Goal: Task Accomplishment & Management: Complete application form

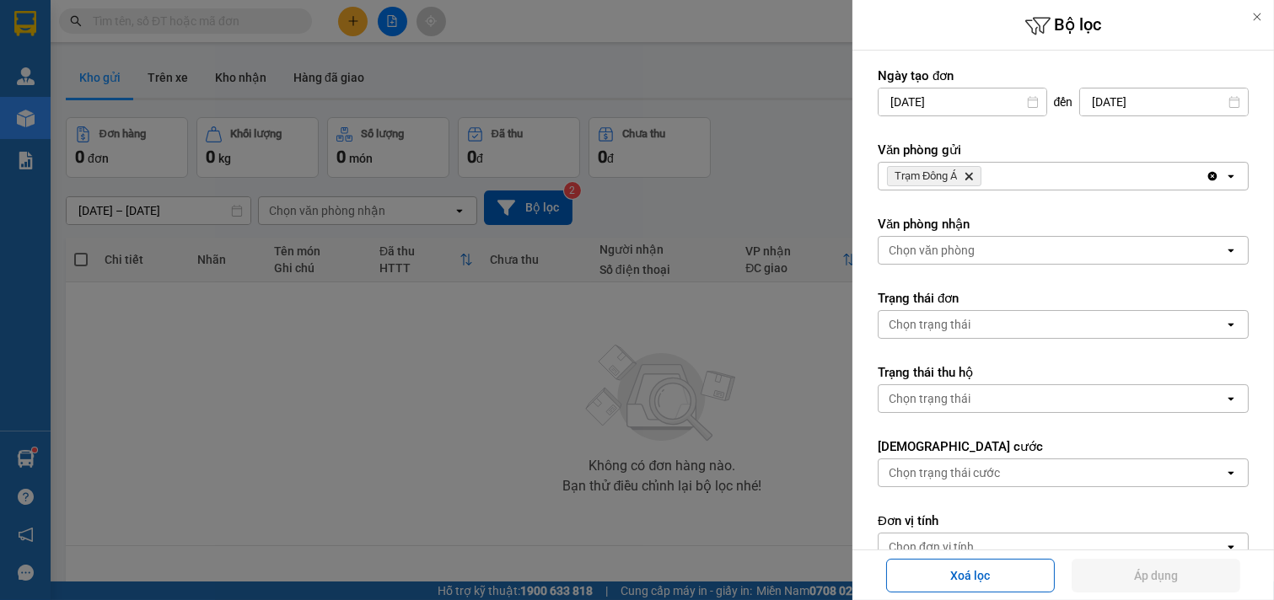
click at [1009, 163] on div "Trạm Đông Á Delete" at bounding box center [1042, 176] width 327 height 27
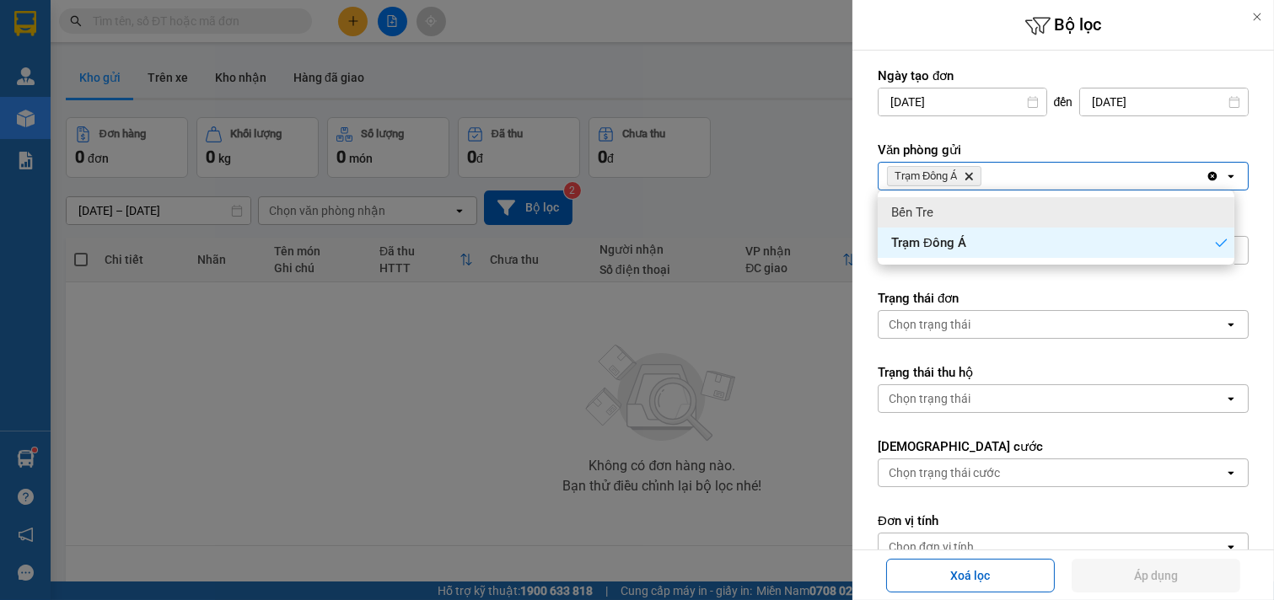
click at [978, 217] on div "Bến Tre" at bounding box center [1056, 212] width 357 height 30
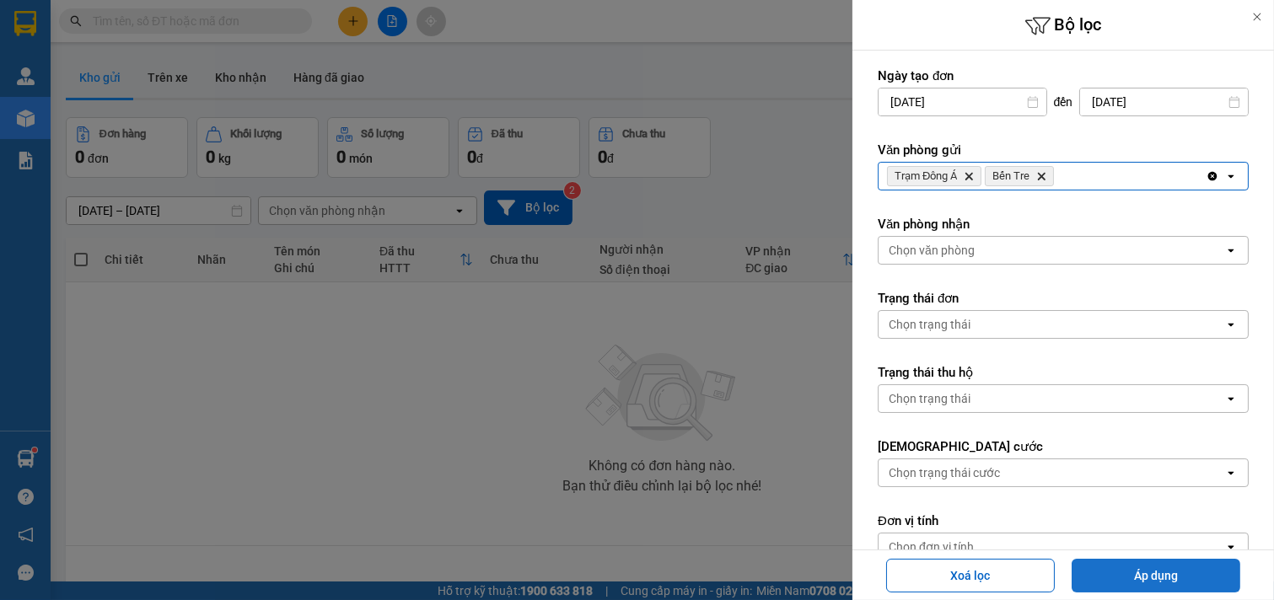
click at [1144, 566] on button "Áp dụng" at bounding box center [1156, 576] width 169 height 34
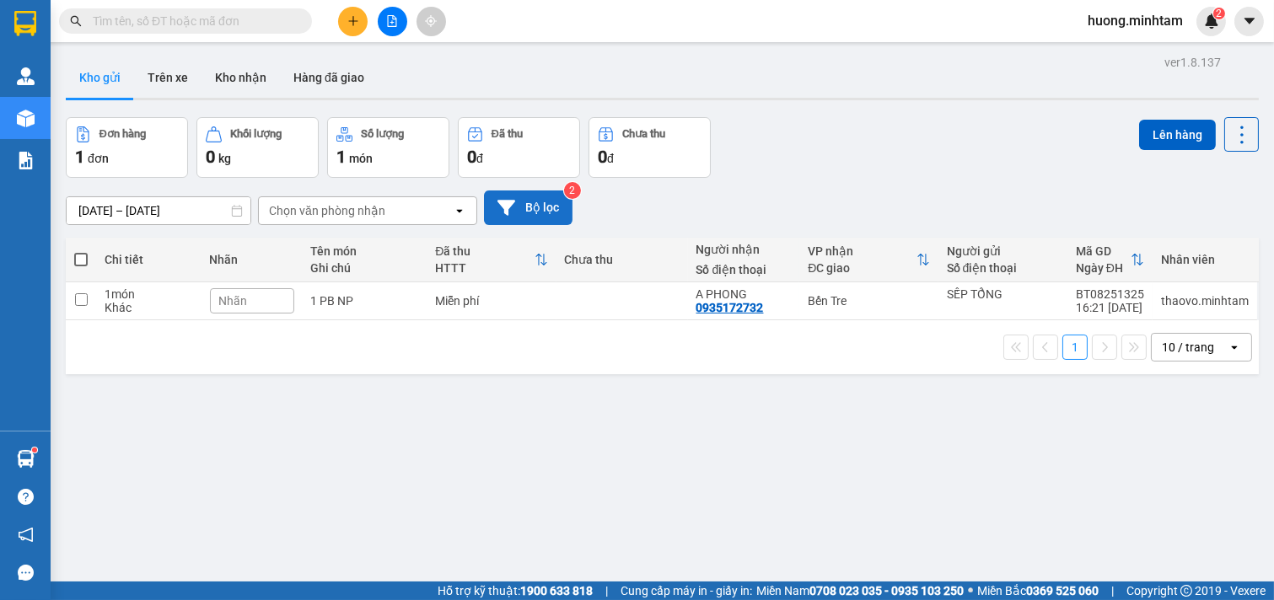
click at [528, 204] on button "Bộ lọc" at bounding box center [528, 208] width 89 height 35
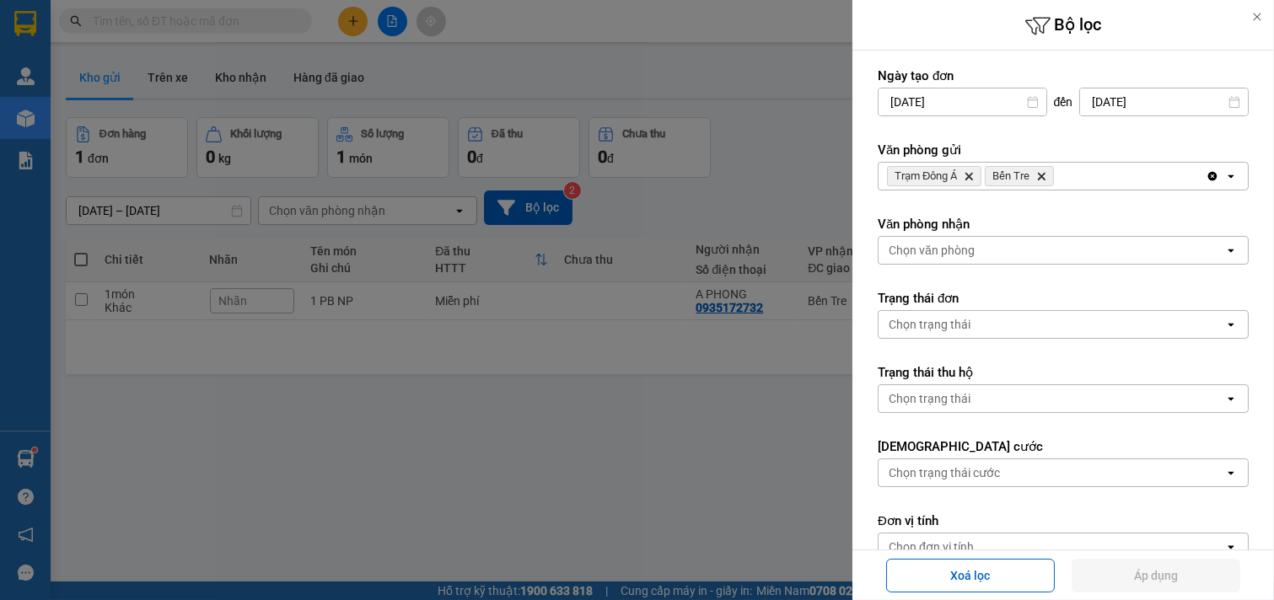
click at [1040, 175] on icon "Delete" at bounding box center [1041, 176] width 10 height 10
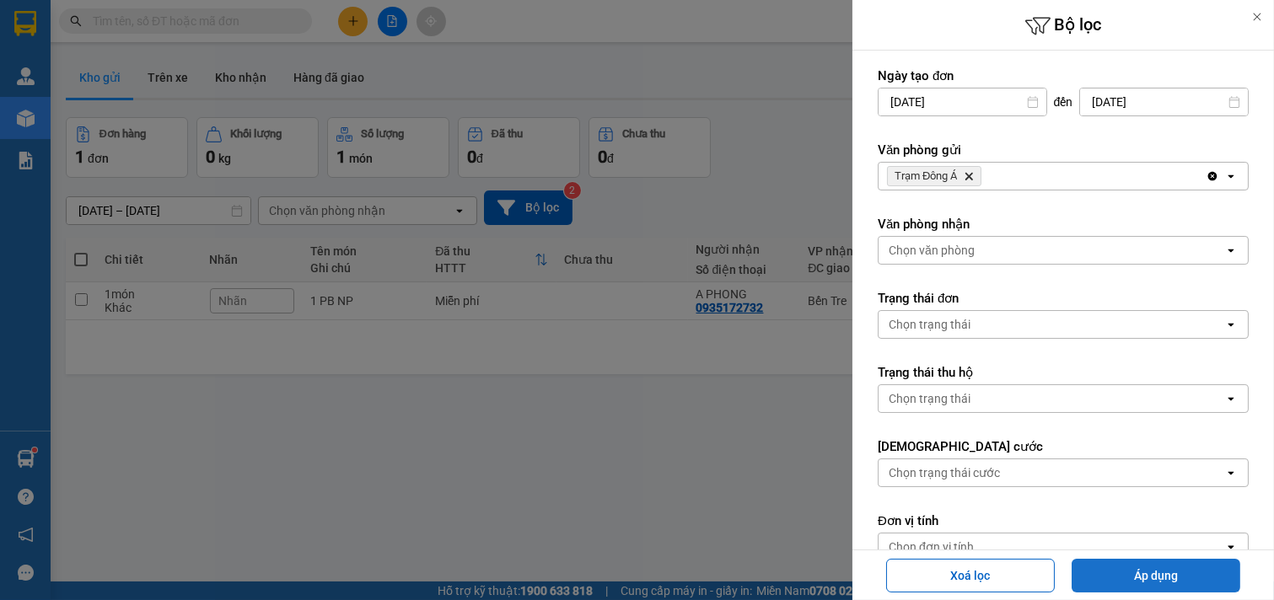
click at [1199, 575] on button "Áp dụng" at bounding box center [1156, 576] width 169 height 34
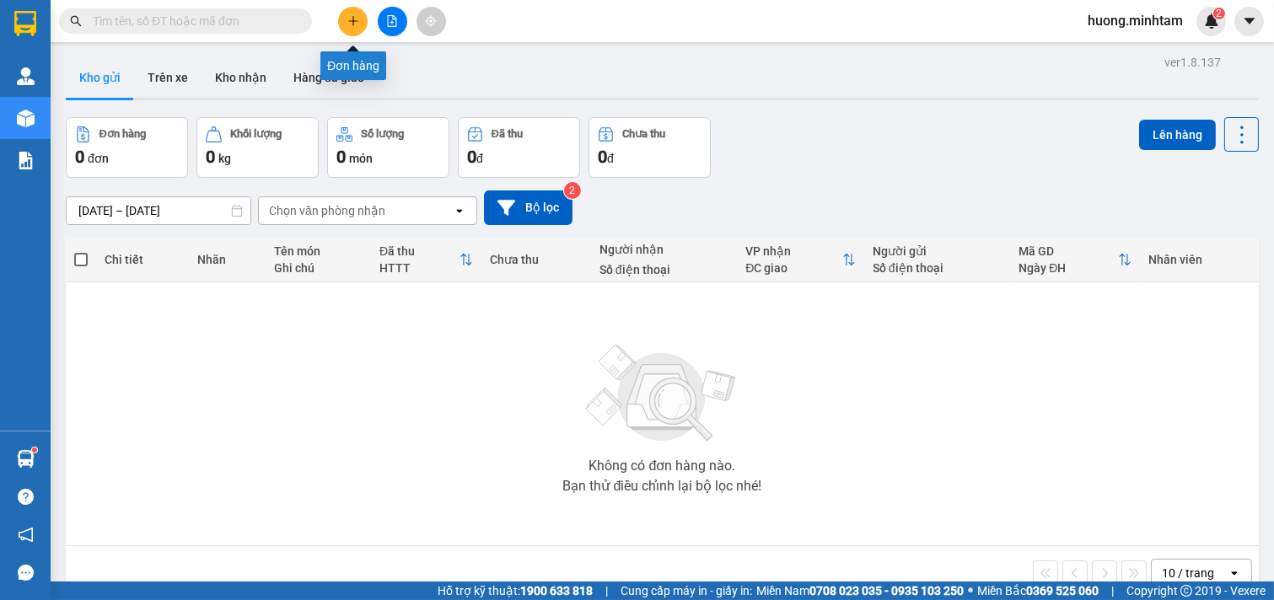
click at [350, 17] on icon "plus" at bounding box center [353, 21] width 12 height 12
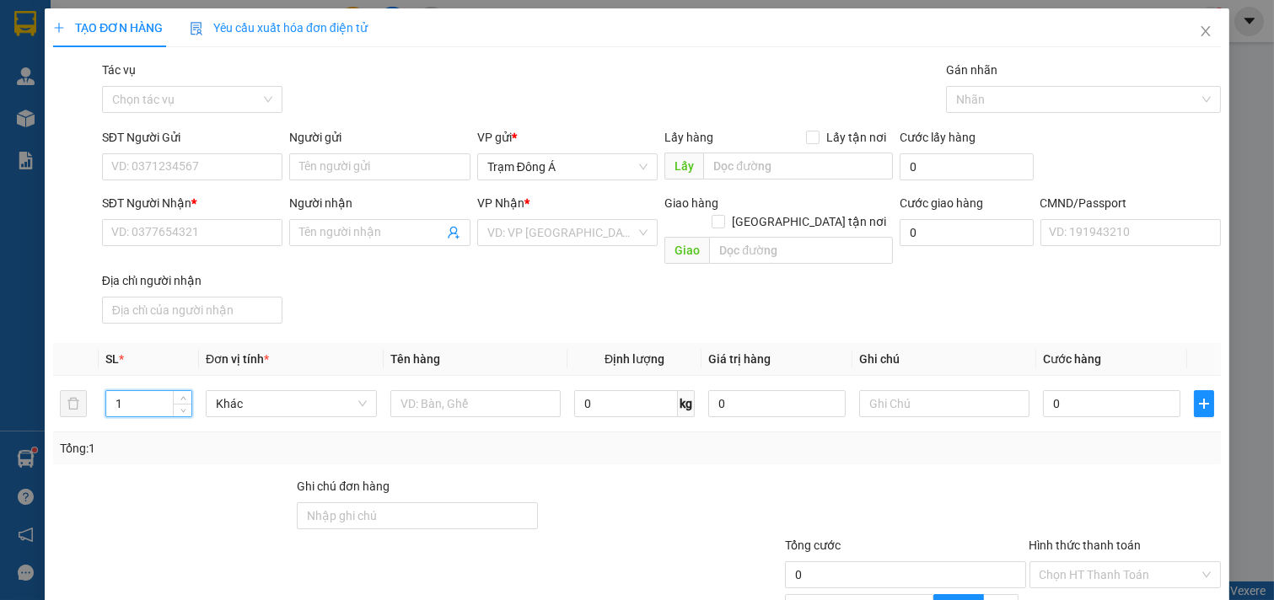
drag, startPoint x: 0, startPoint y: 391, endPoint x: 26, endPoint y: 316, distance: 79.5
click at [0, 342] on div "TẠO ĐƠN HÀNG Yêu cầu xuất hóa đơn điện tử Transit Pickup Surcharge Ids Transit …" at bounding box center [637, 300] width 1274 height 600
type input "2"
click at [484, 390] on input "text" at bounding box center [475, 403] width 171 height 27
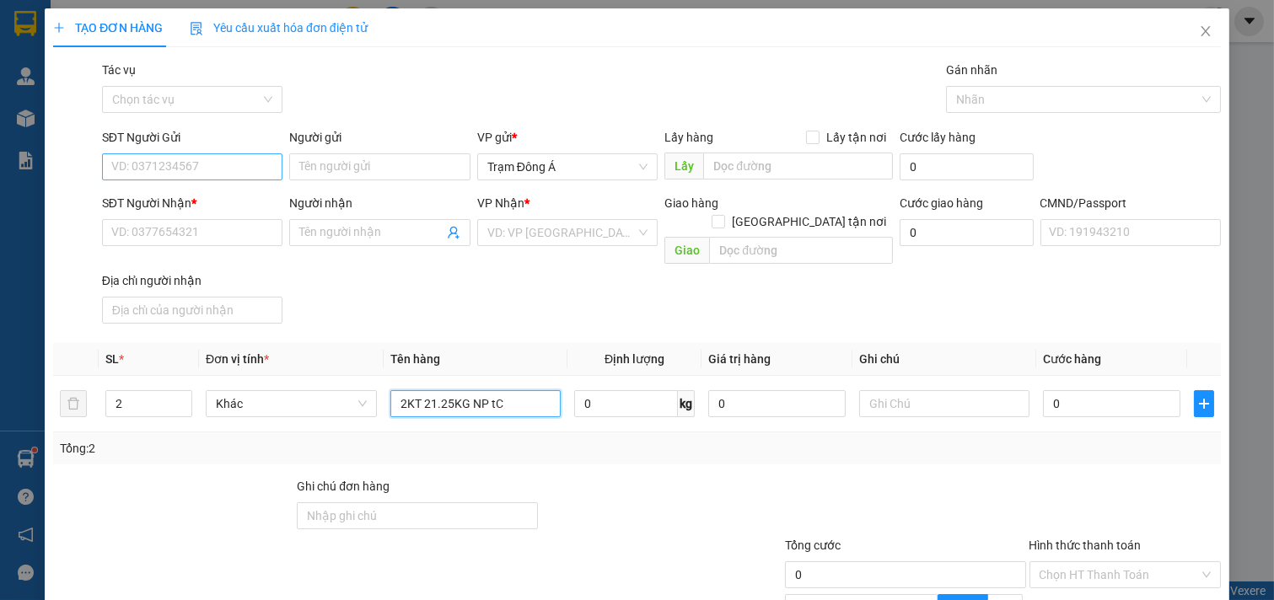
type input "2KT 21.25KG NP tC"
click at [216, 154] on input "SĐT Người Gửi" at bounding box center [192, 166] width 181 height 27
type input "0978534588"
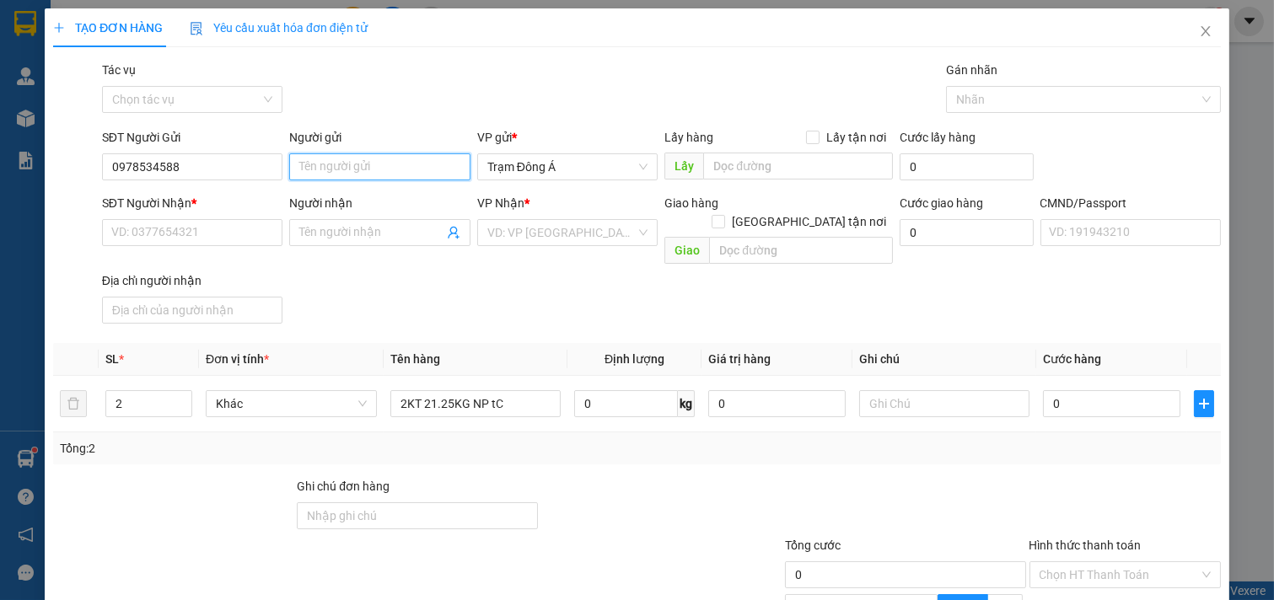
click at [371, 167] on input "Người gửi" at bounding box center [379, 166] width 181 height 27
type input "D"
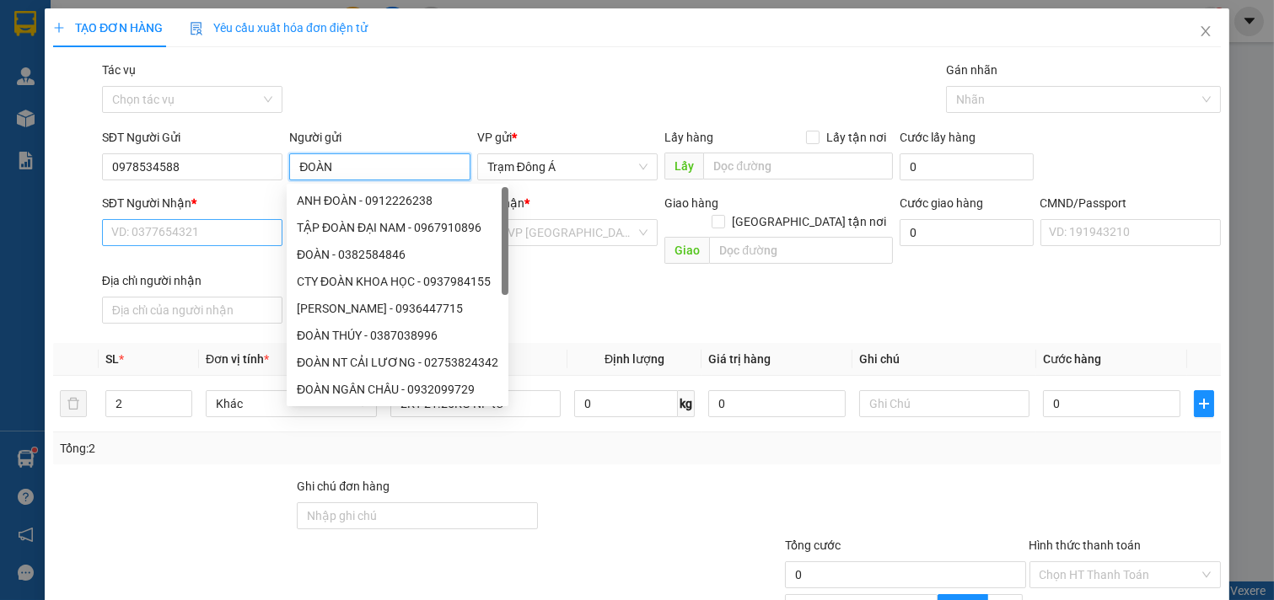
type input "ĐOÀN"
click at [159, 237] on input "SĐT Người Nhận *" at bounding box center [192, 232] width 181 height 27
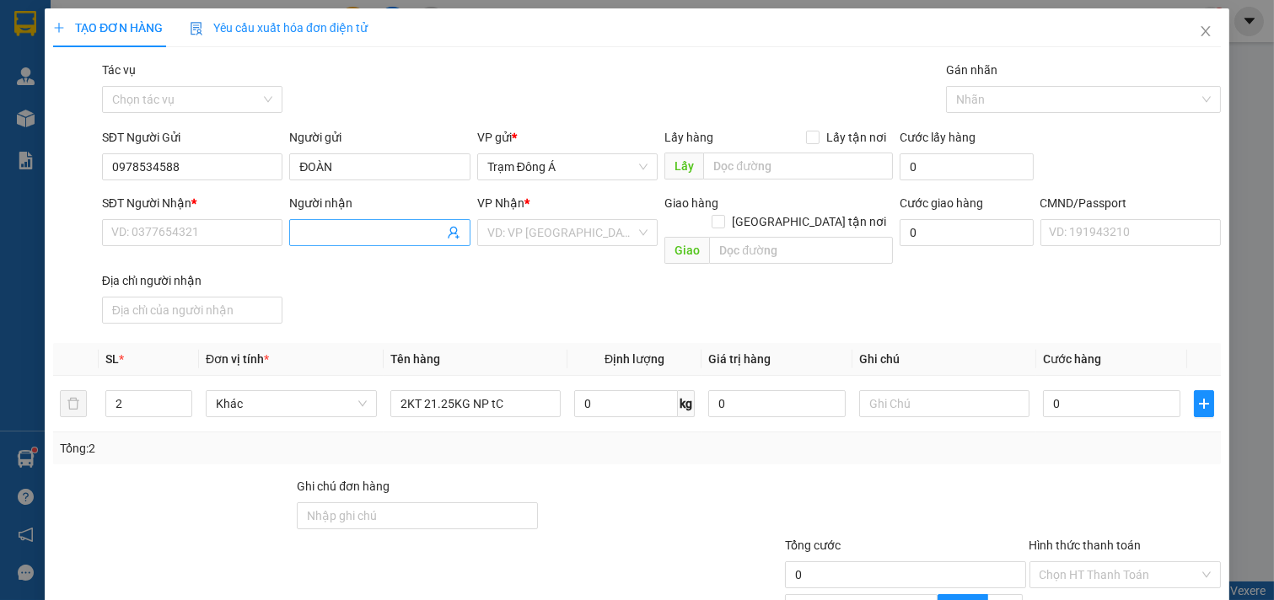
click at [450, 233] on icon "user-add" at bounding box center [453, 233] width 11 height 13
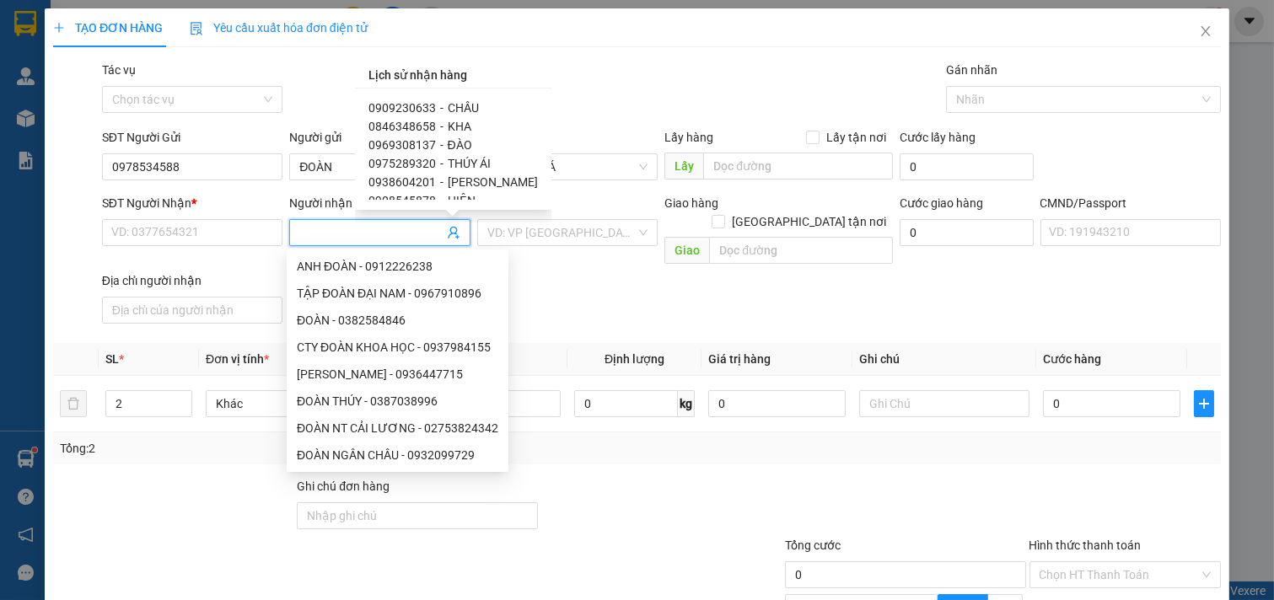
click at [420, 106] on span "0909230633" at bounding box center [402, 107] width 67 height 13
type input "0909230633"
type input "CHÂU"
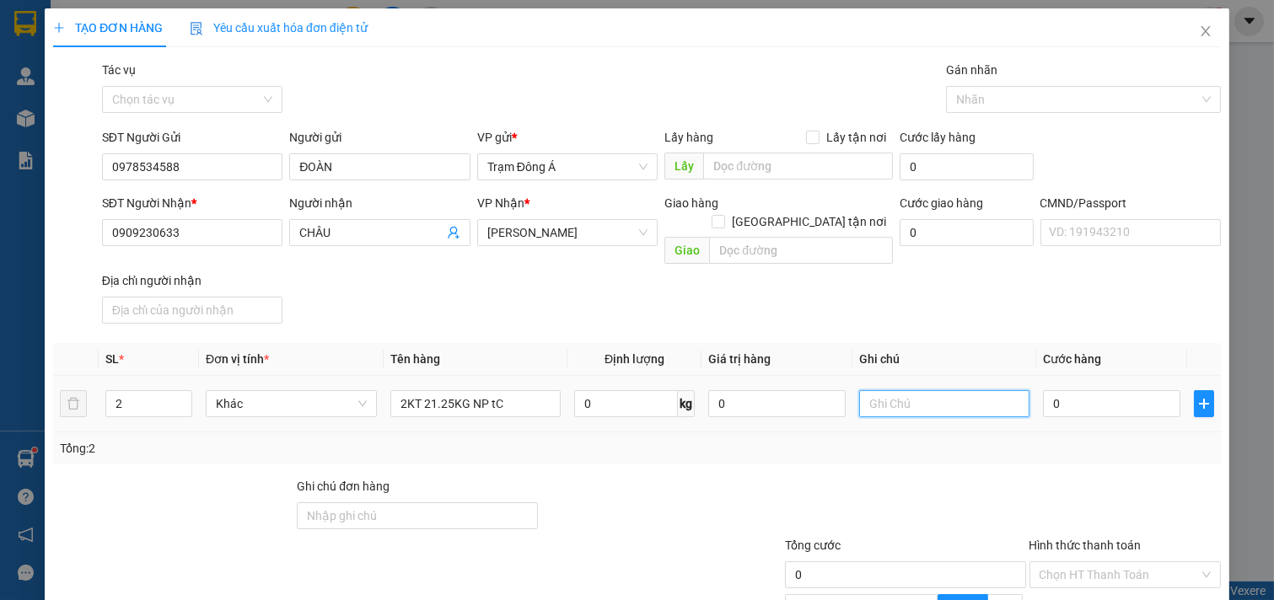
click at [894, 390] on input "text" at bounding box center [944, 403] width 171 height 27
type input "HUONG"
type input "8"
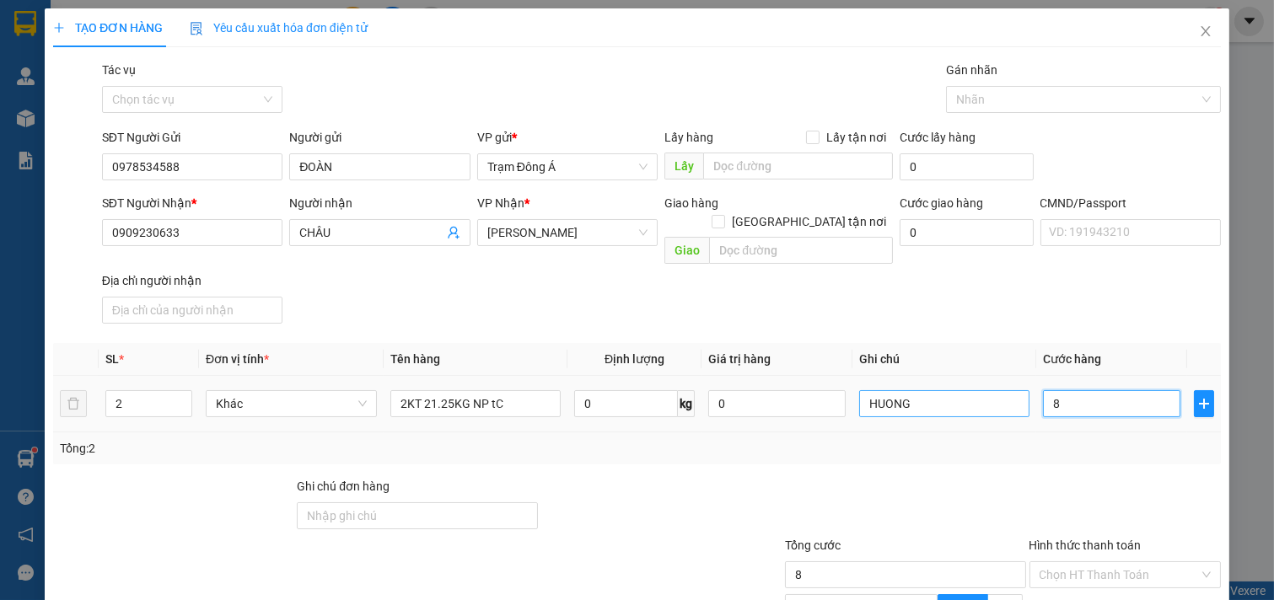
type input "80"
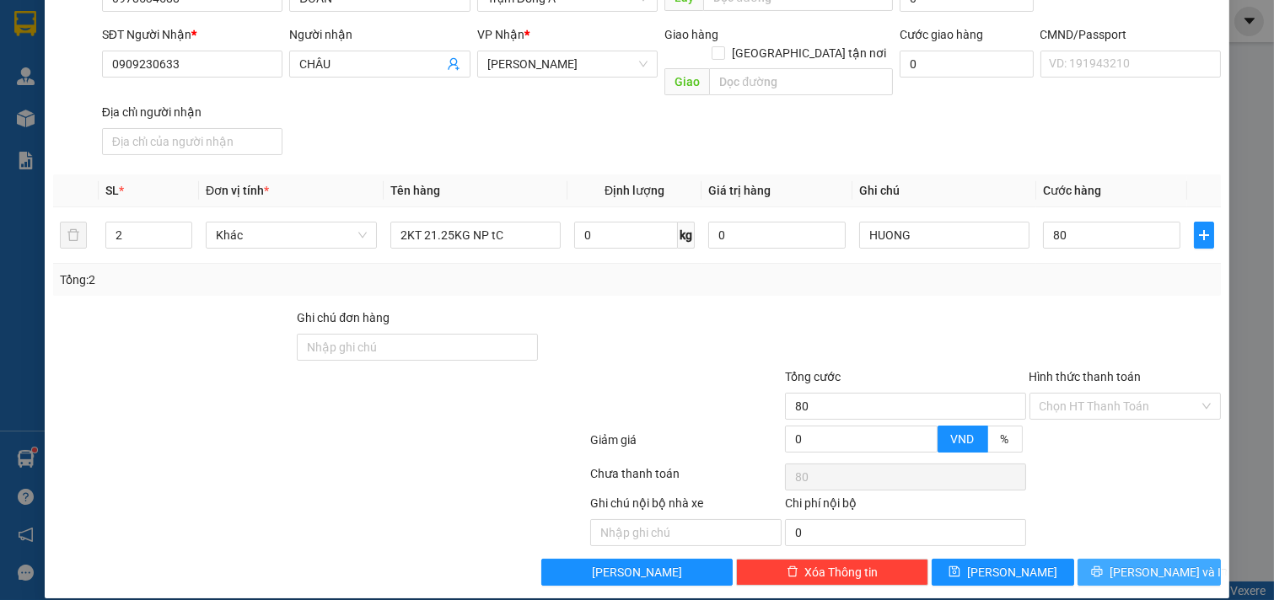
type input "80.000"
click at [1127, 563] on span "[PERSON_NAME] và In" at bounding box center [1169, 572] width 118 height 19
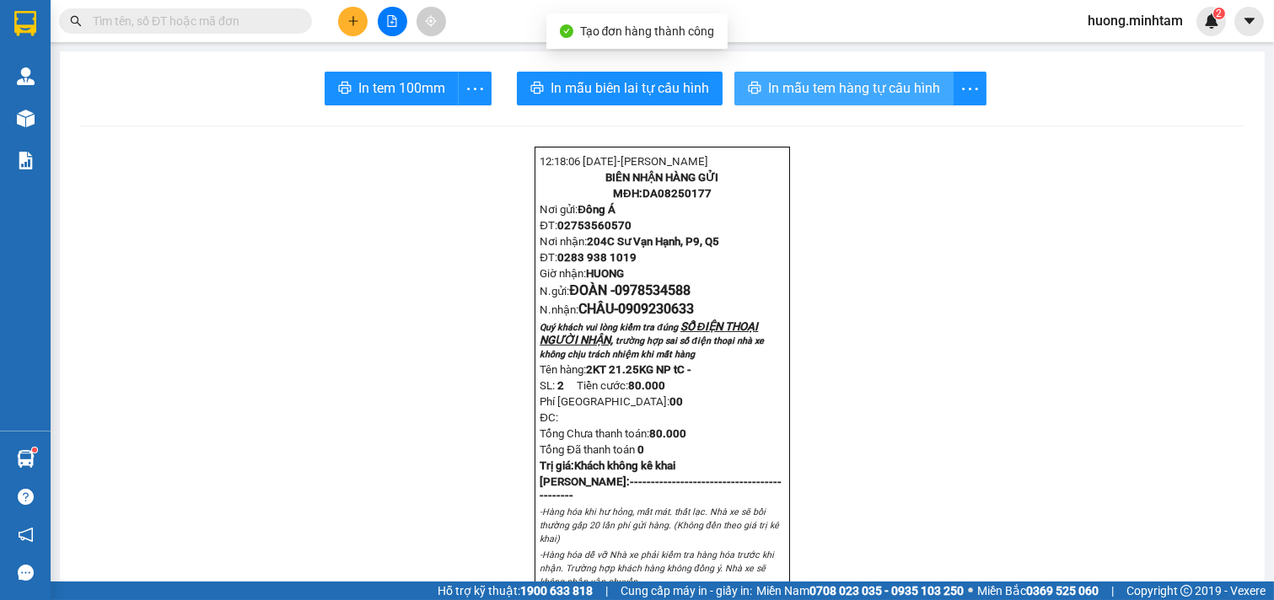
click at [867, 97] on span "In mẫu tem hàng tự cấu hình" at bounding box center [854, 88] width 172 height 21
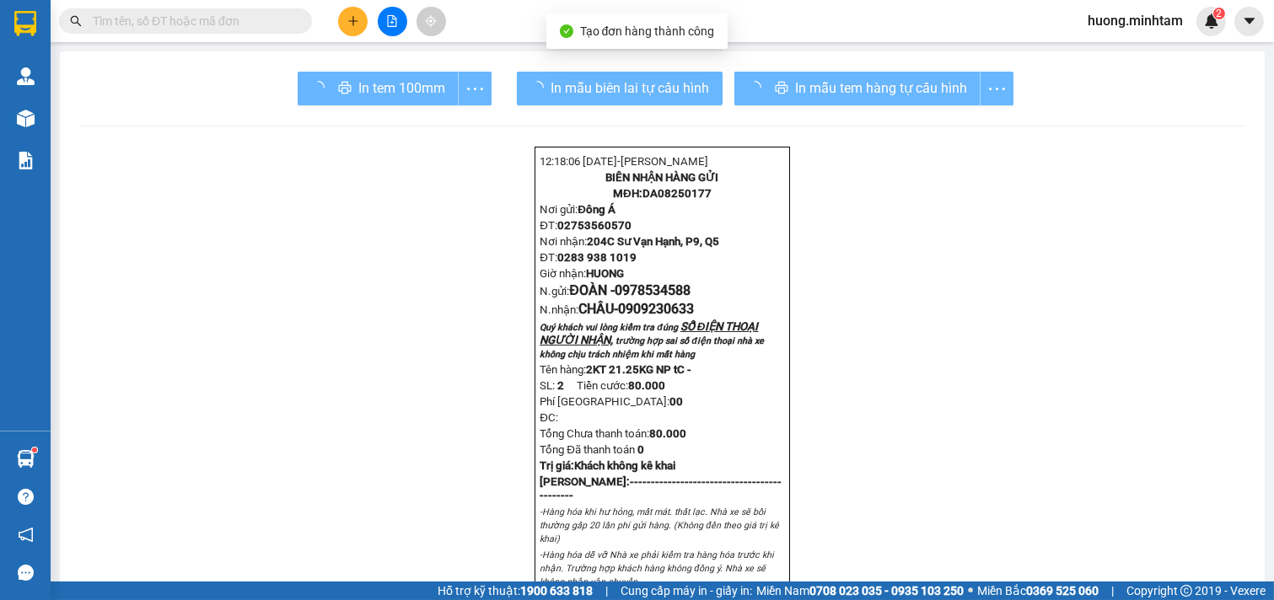
click at [400, 89] on div "In tem 100mm" at bounding box center [395, 89] width 194 height 34
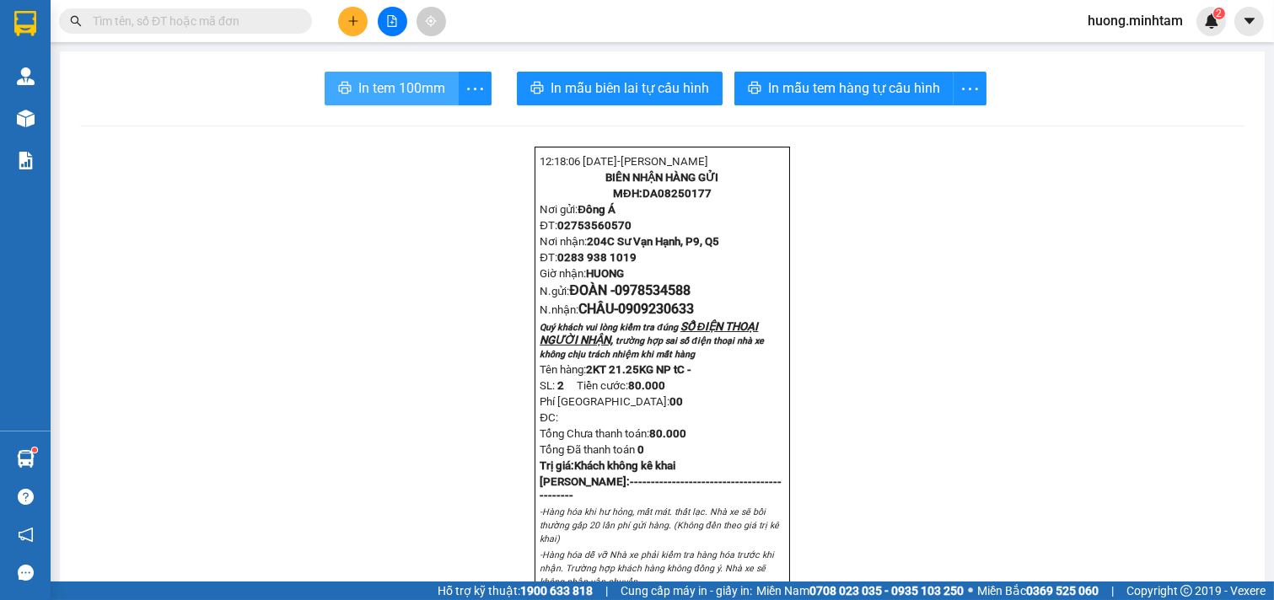
click at [400, 89] on span "In tem 100mm" at bounding box center [401, 88] width 87 height 21
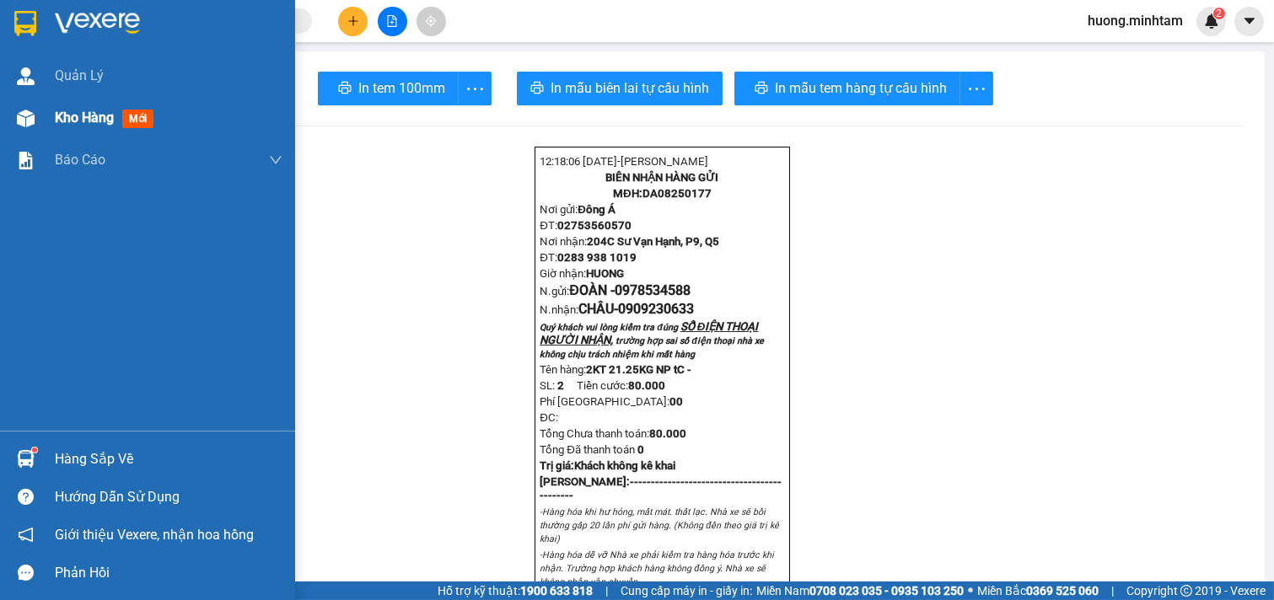
click at [74, 115] on span "Kho hàng" at bounding box center [84, 118] width 59 height 16
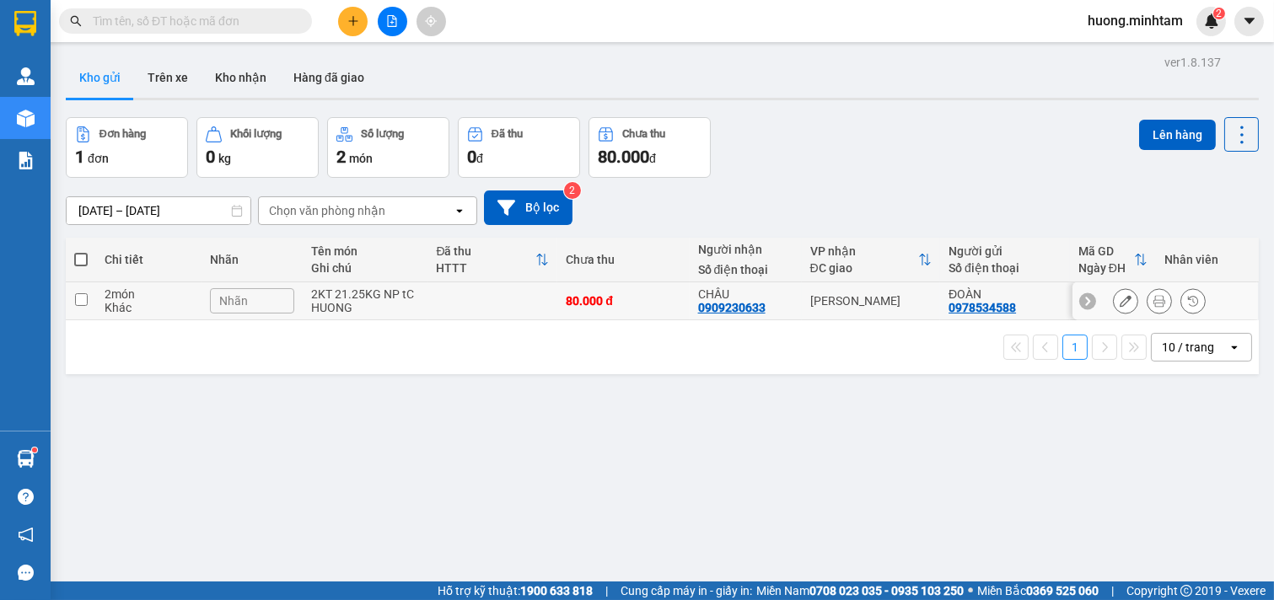
click at [82, 304] on input "checkbox" at bounding box center [81, 299] width 13 height 13
checkbox input "true"
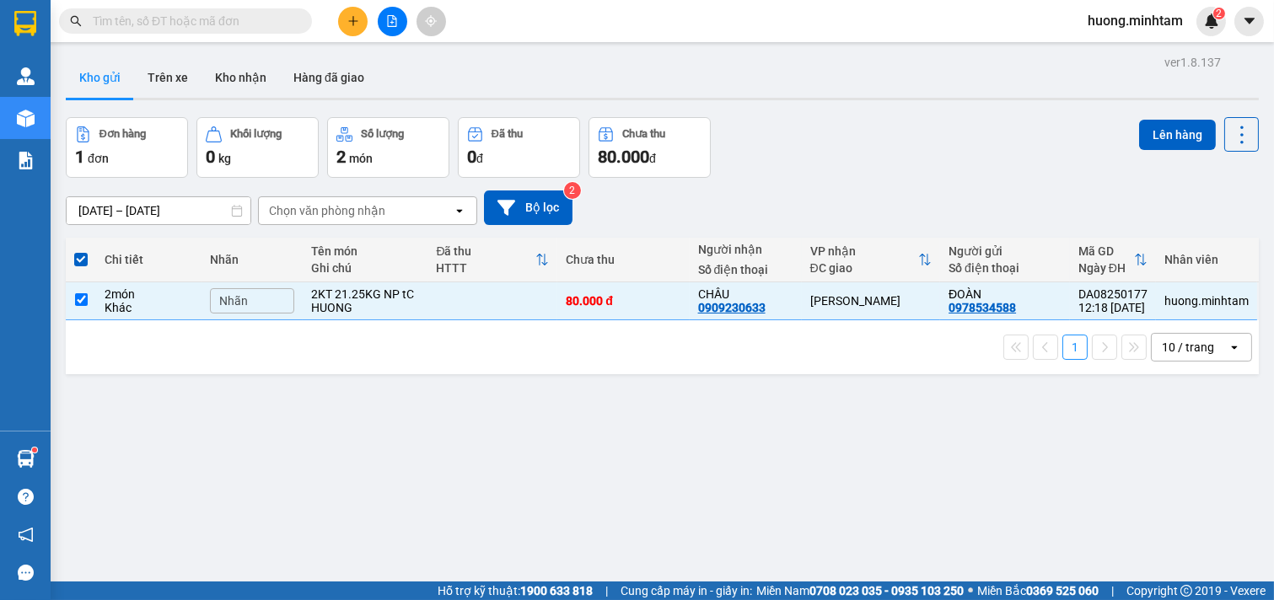
drag, startPoint x: 1151, startPoint y: 133, endPoint x: 1122, endPoint y: 136, distance: 28.8
click at [1144, 136] on button "Lên hàng" at bounding box center [1177, 135] width 77 height 30
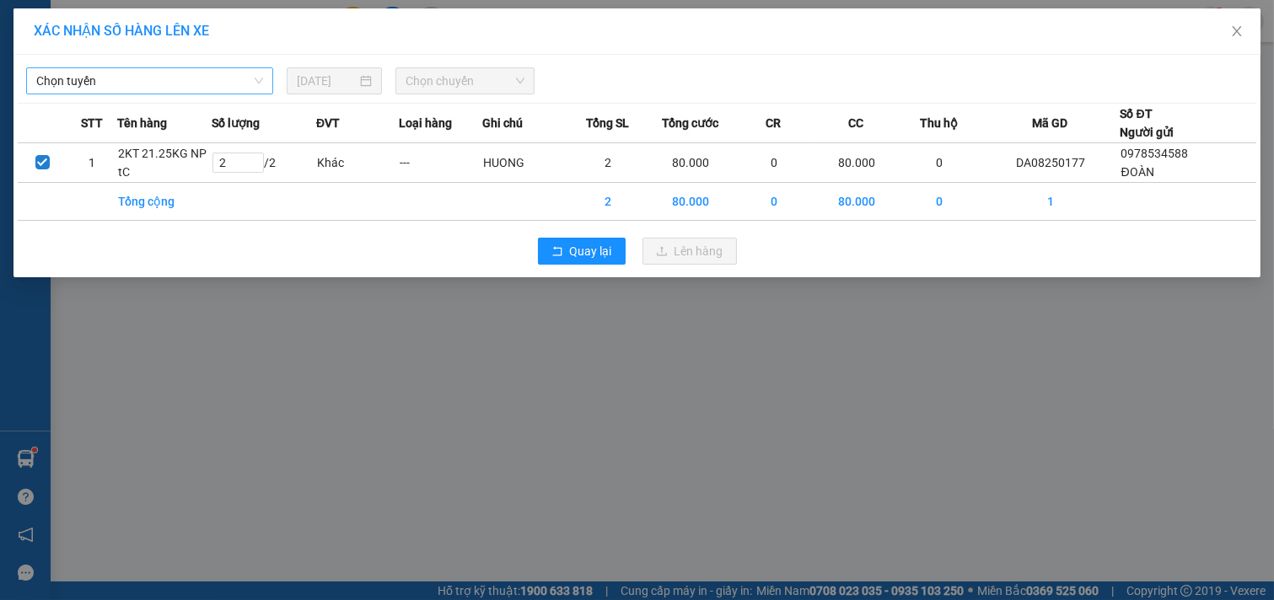
click at [242, 76] on span "Chọn tuyến" at bounding box center [149, 80] width 227 height 25
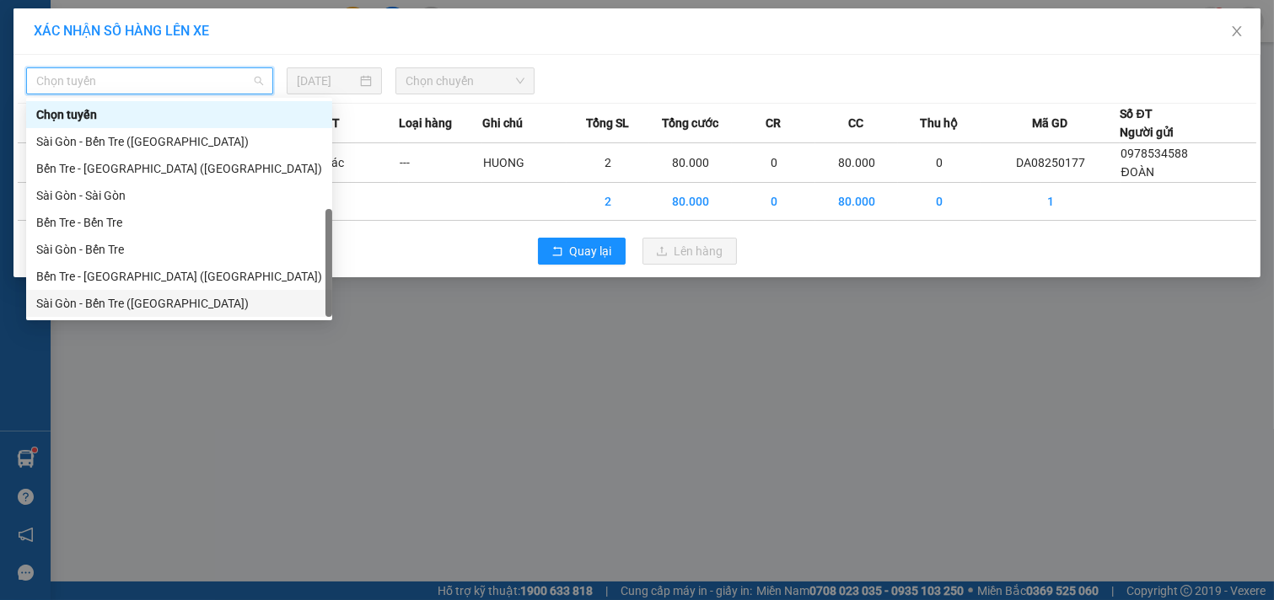
scroll to position [27, 0]
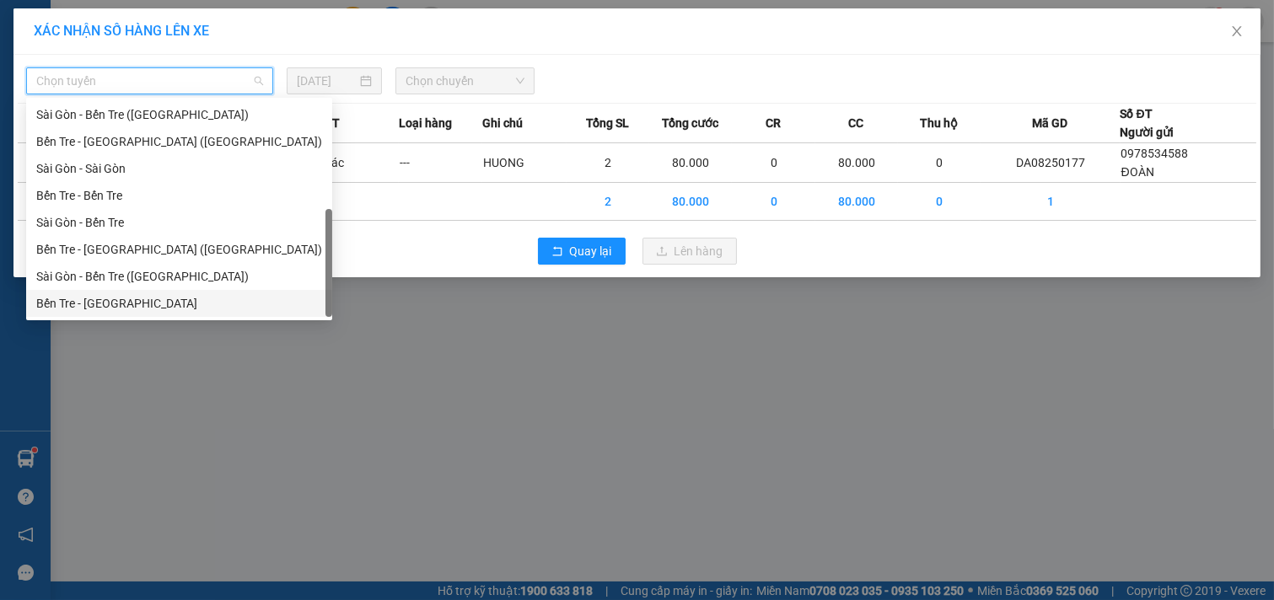
click at [116, 304] on div "Bến Tre - [GEOGRAPHIC_DATA]" at bounding box center [179, 303] width 286 height 19
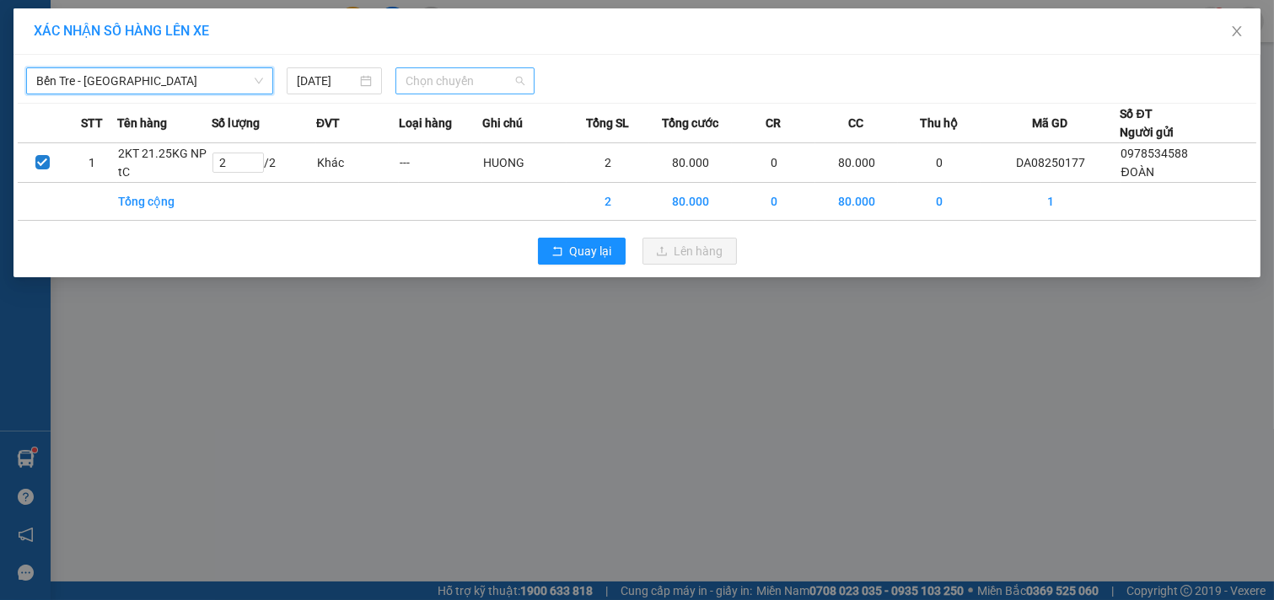
click at [495, 76] on span "Chọn chuyến" at bounding box center [465, 80] width 119 height 25
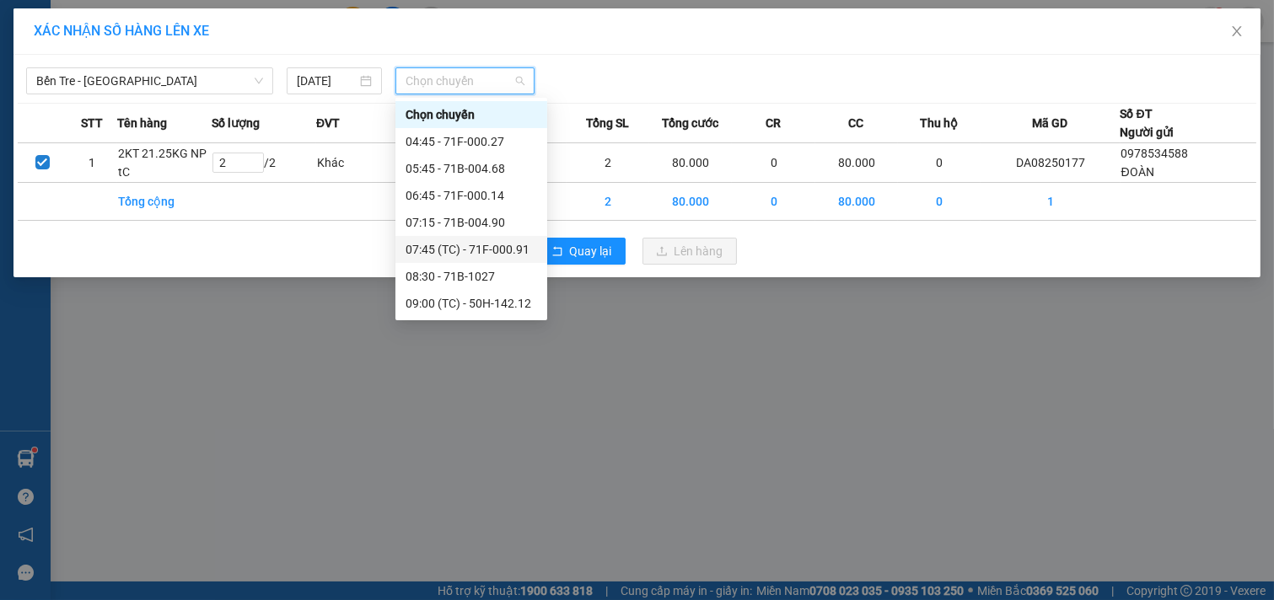
scroll to position [187, 0]
click at [482, 225] on div "12:45 - 51B-289.44" at bounding box center [472, 224] width 132 height 19
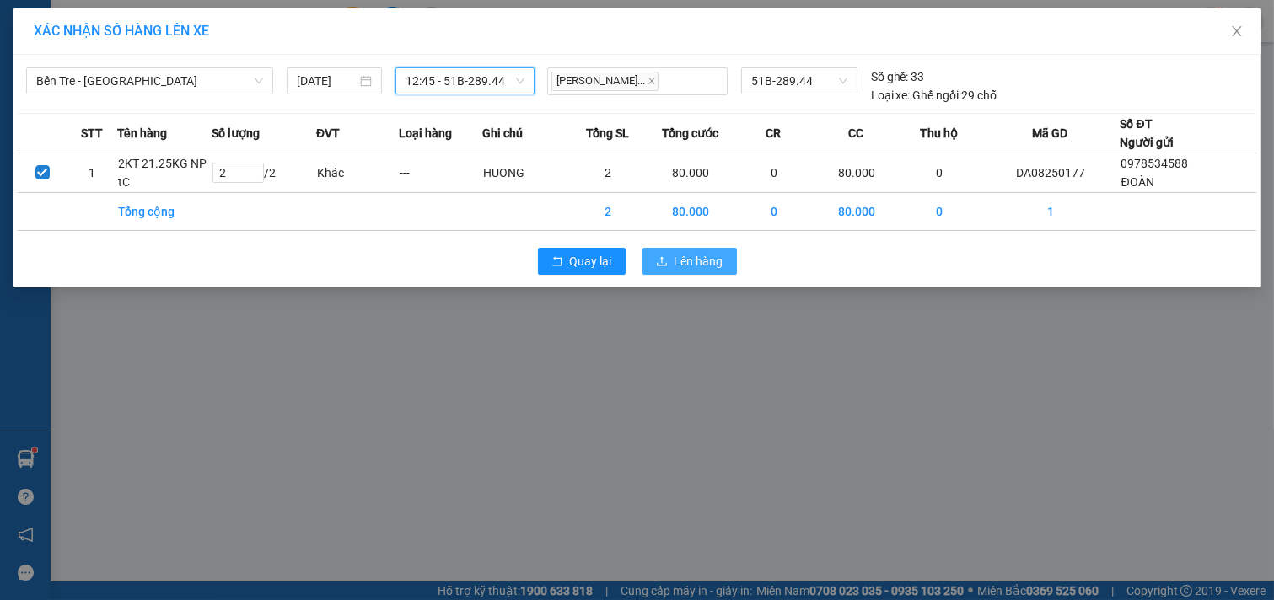
click at [697, 271] on span "Lên hàng" at bounding box center [699, 261] width 49 height 19
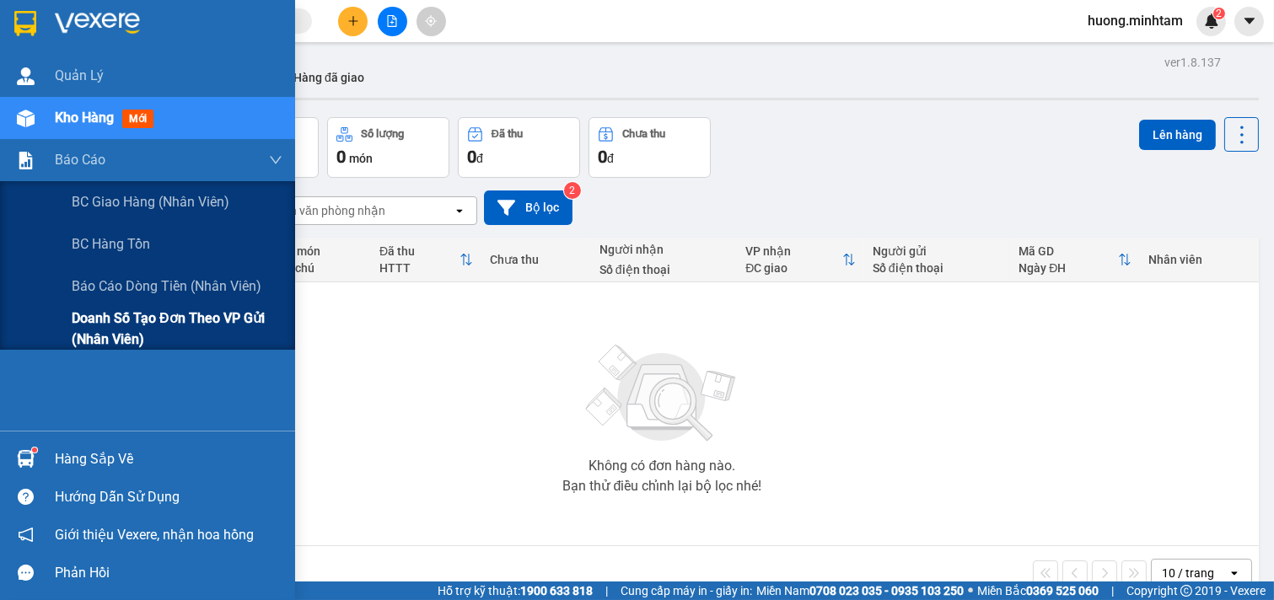
click at [153, 313] on span "Doanh số tạo đơn theo VP gửi (nhân viên)" at bounding box center [177, 329] width 211 height 42
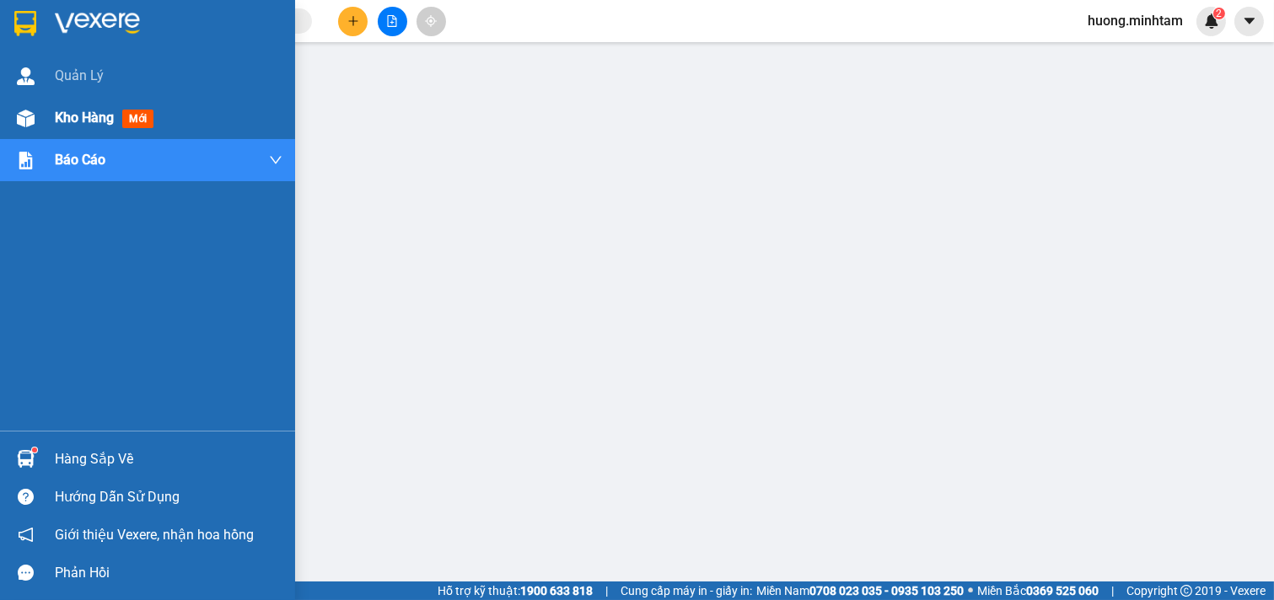
click at [81, 119] on span "Kho hàng" at bounding box center [84, 118] width 59 height 16
